Goal: Task Accomplishment & Management: Contribute content

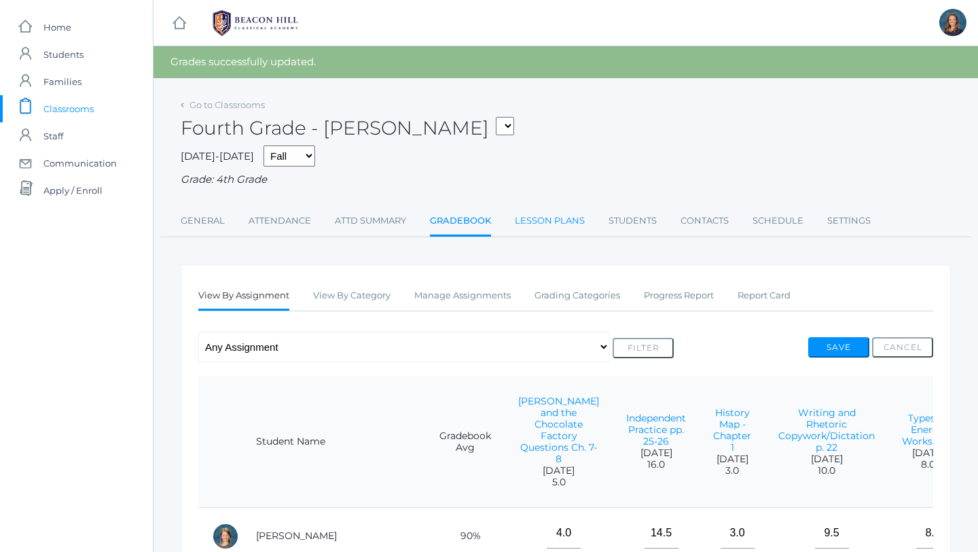
click at [524, 216] on link "Lesson Plans" at bounding box center [550, 220] width 70 height 27
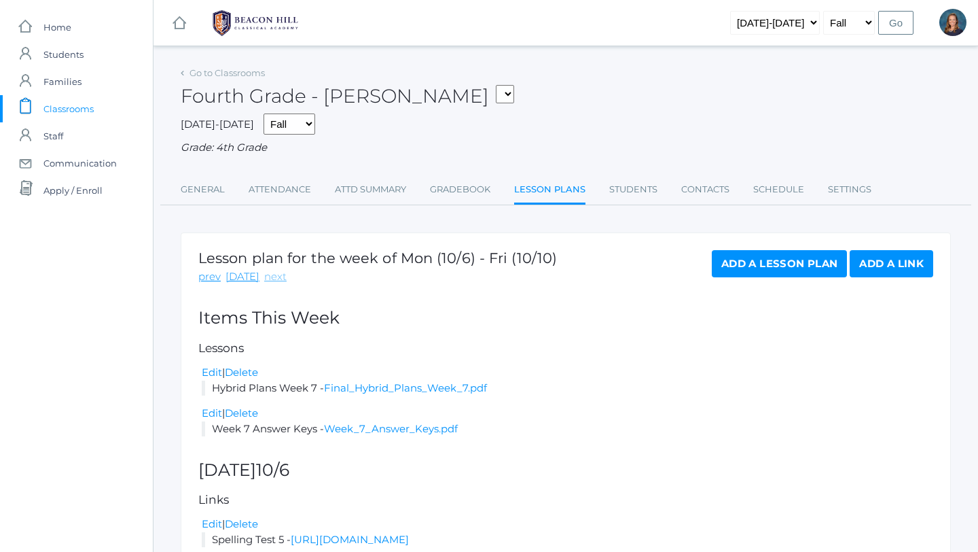
click at [273, 276] on link "next" at bounding box center [275, 277] width 22 height 16
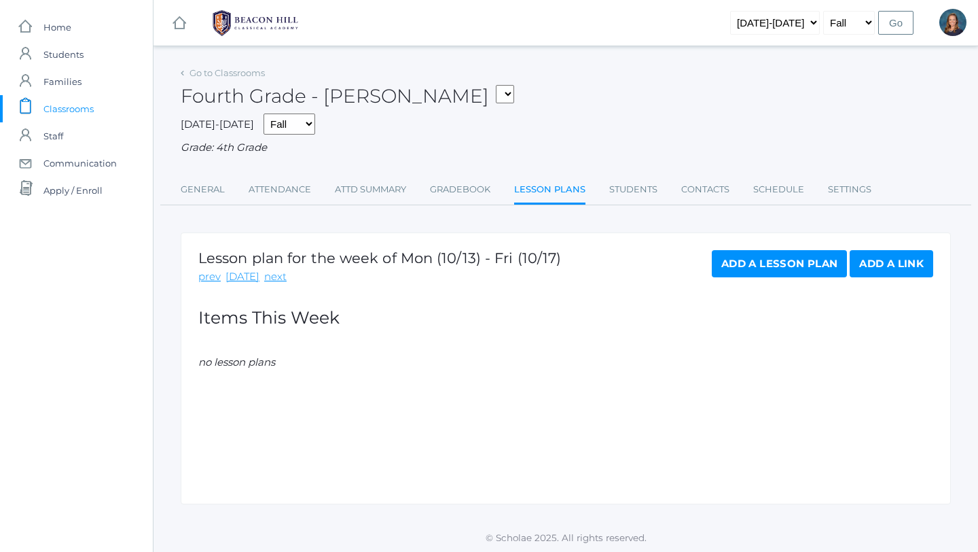
click at [879, 266] on link "Add a Link" at bounding box center [892, 263] width 84 height 27
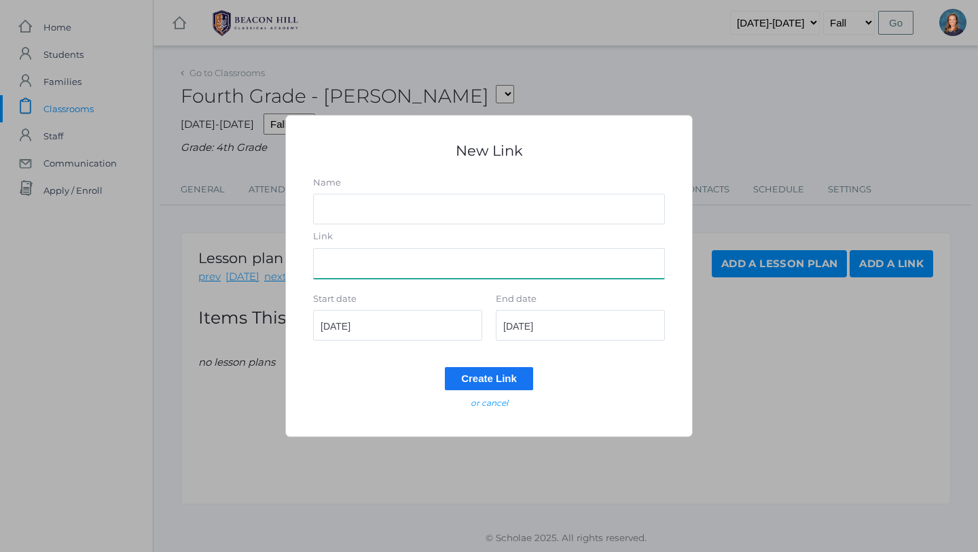
click at [574, 268] on input "Link" at bounding box center [489, 263] width 352 height 31
paste input "[URL][DOMAIN_NAME]"
type input "[URL][DOMAIN_NAME]"
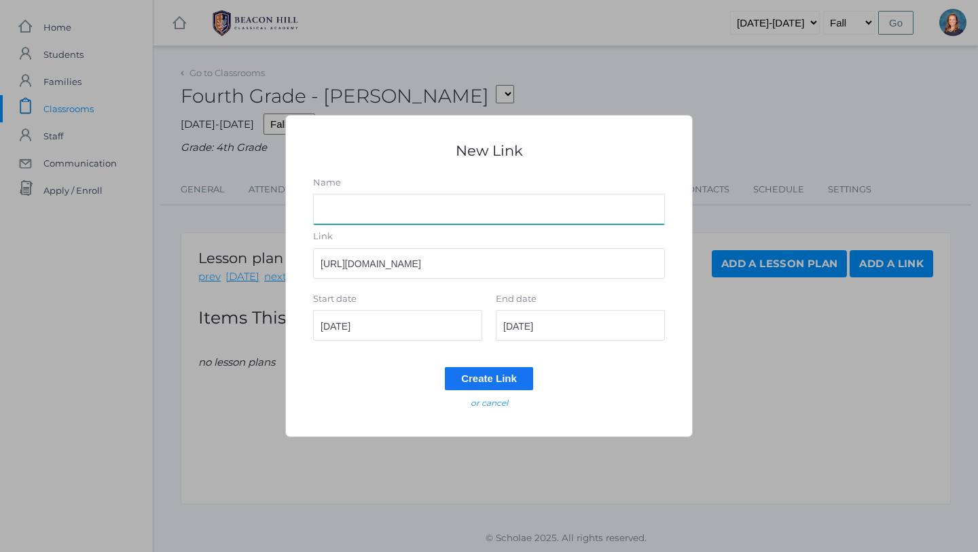
scroll to position [0, 0]
click at [452, 204] on input "Name" at bounding box center [489, 209] width 352 height 31
type input "Week 8 Lesson Plans"
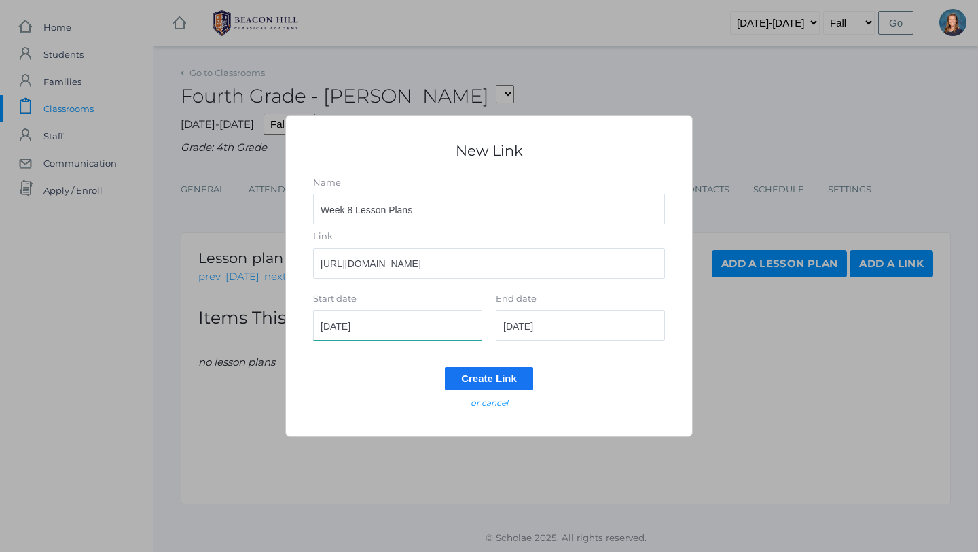
click at [425, 325] on input "[DATE]" at bounding box center [397, 325] width 169 height 31
type input "[DATE]"
click at [563, 328] on input "[DATE]" at bounding box center [580, 325] width 169 height 31
type input "[DATE]"
click at [509, 374] on input "Create Link" at bounding box center [489, 378] width 88 height 22
